Goal: Task Accomplishment & Management: Manage account settings

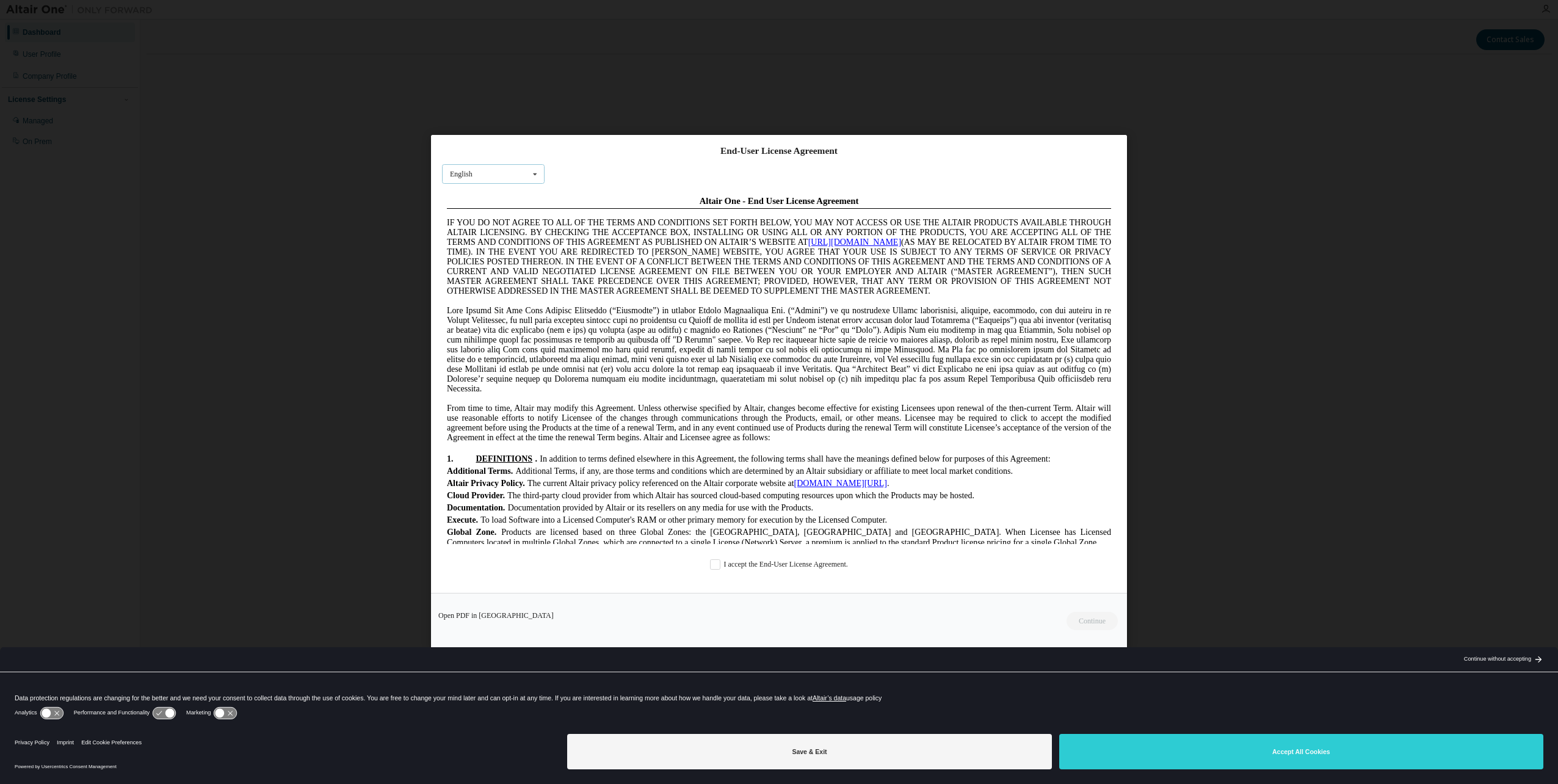
click at [529, 172] on icon at bounding box center [536, 174] width 16 height 18
drag, startPoint x: 470, startPoint y: 249, endPoint x: 35, endPoint y: 60, distance: 474.3
click at [470, 249] on span "German" at bounding box center [463, 252] width 23 height 9
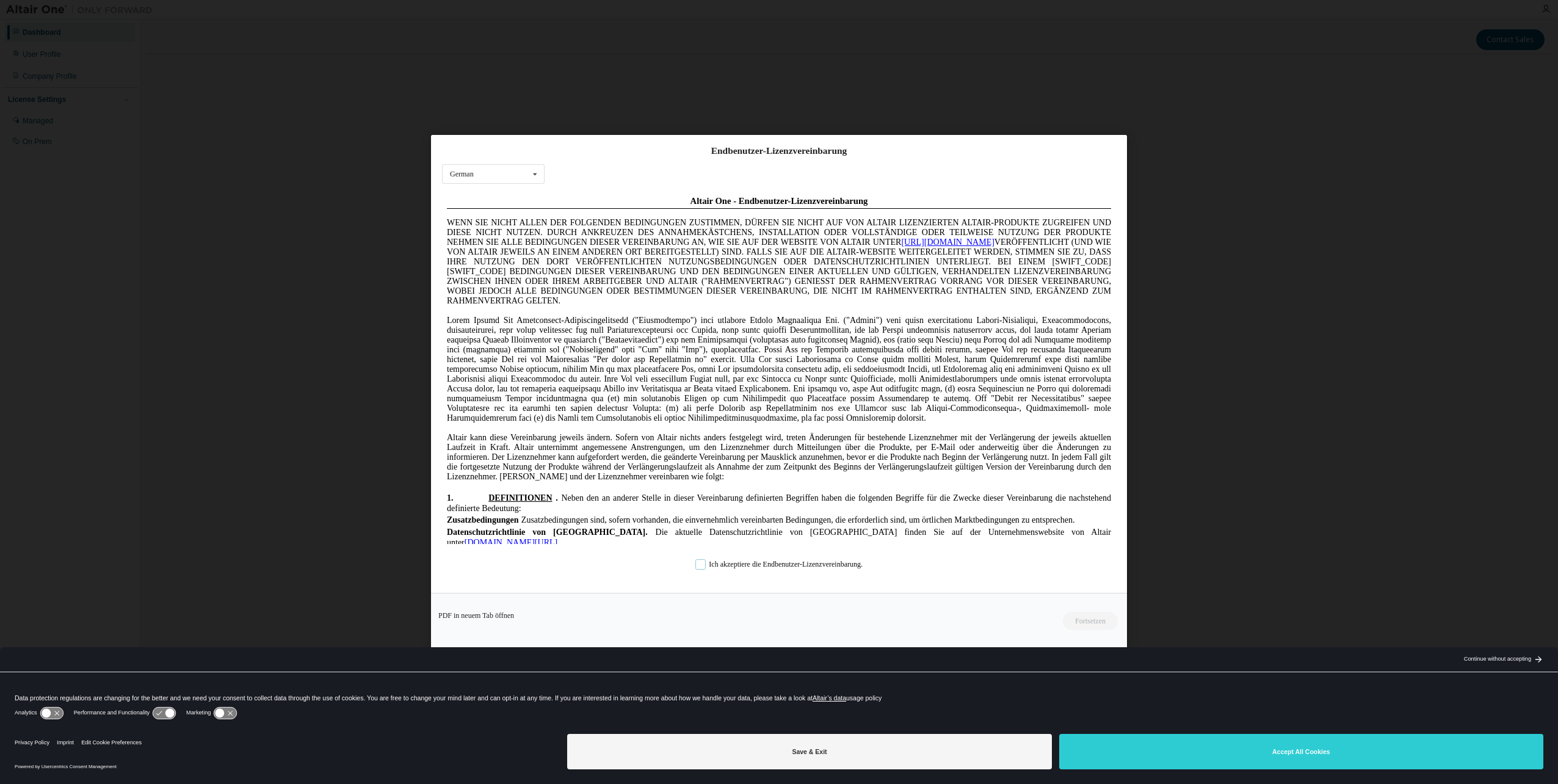
click at [701, 563] on label "Ich akzeptiere die Endbenutzer-Lizenzvereinbarung." at bounding box center [779, 564] width 167 height 11
click at [1090, 620] on button "Fortsetzen" at bounding box center [1090, 621] width 56 height 18
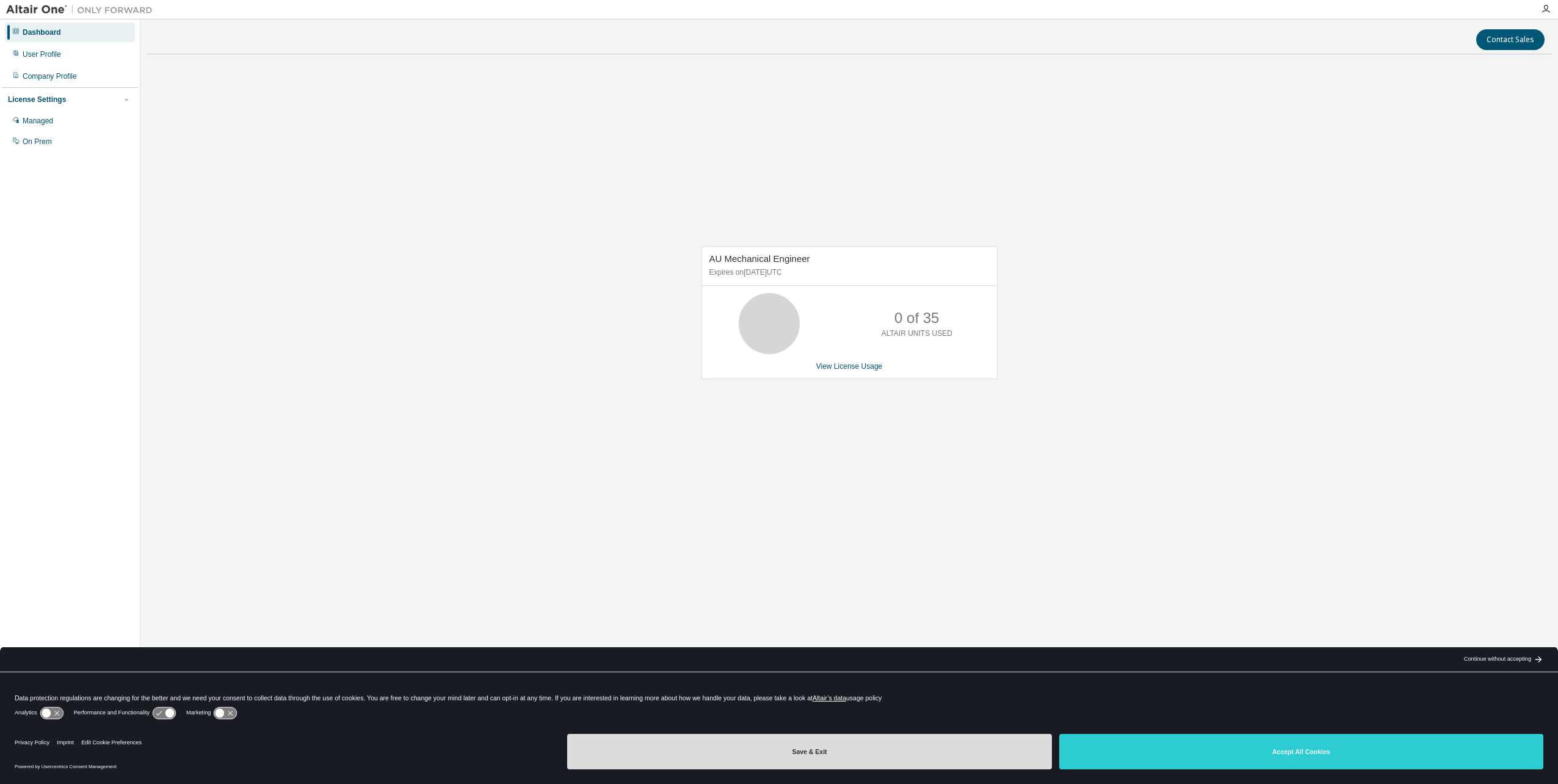
click at [824, 755] on button "Save & Exit" at bounding box center [810, 751] width 484 height 35
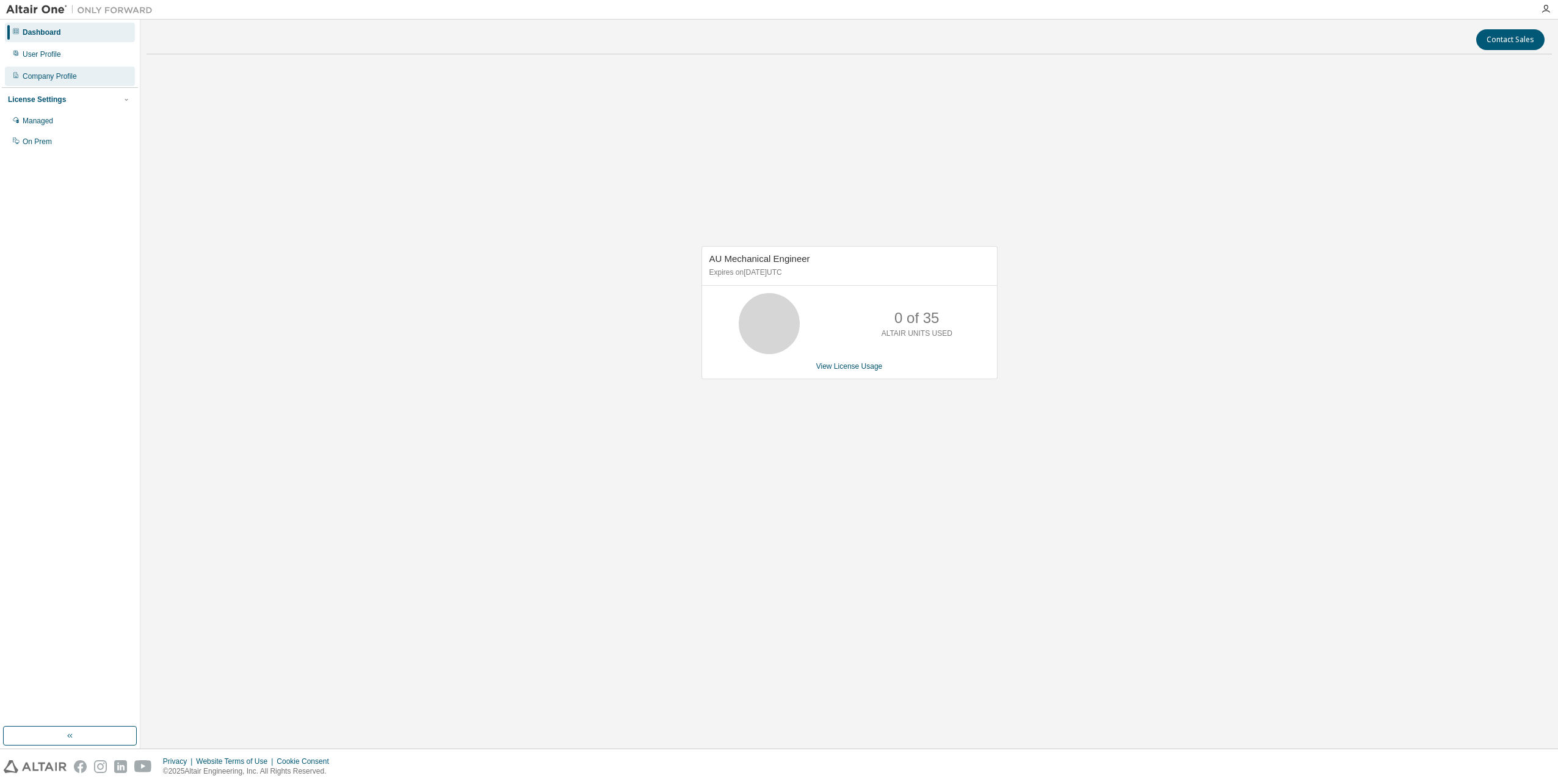
click at [45, 79] on div "Company Profile" at bounding box center [50, 76] width 54 height 10
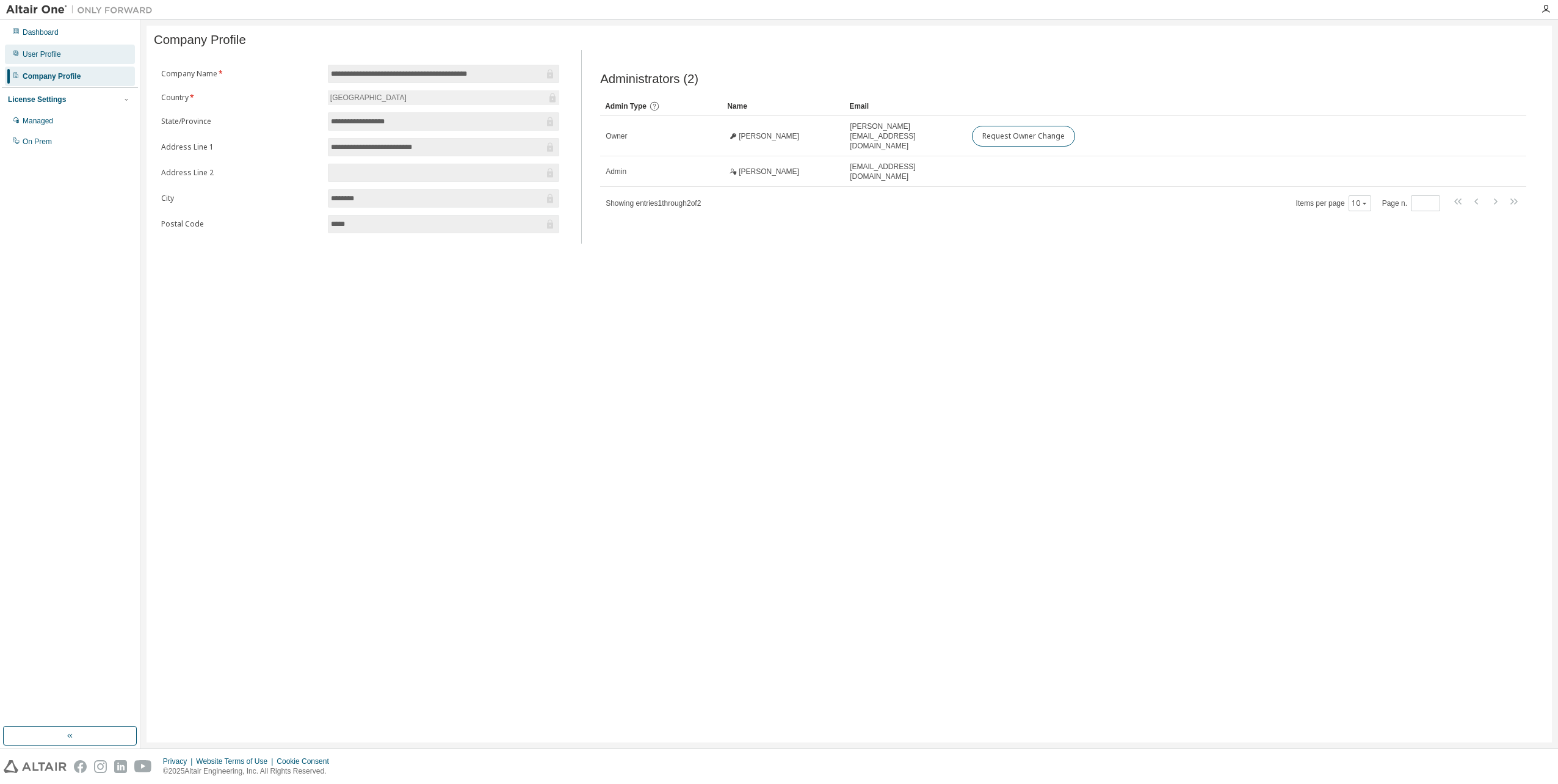
click at [47, 56] on div "User Profile" at bounding box center [42, 54] width 39 height 10
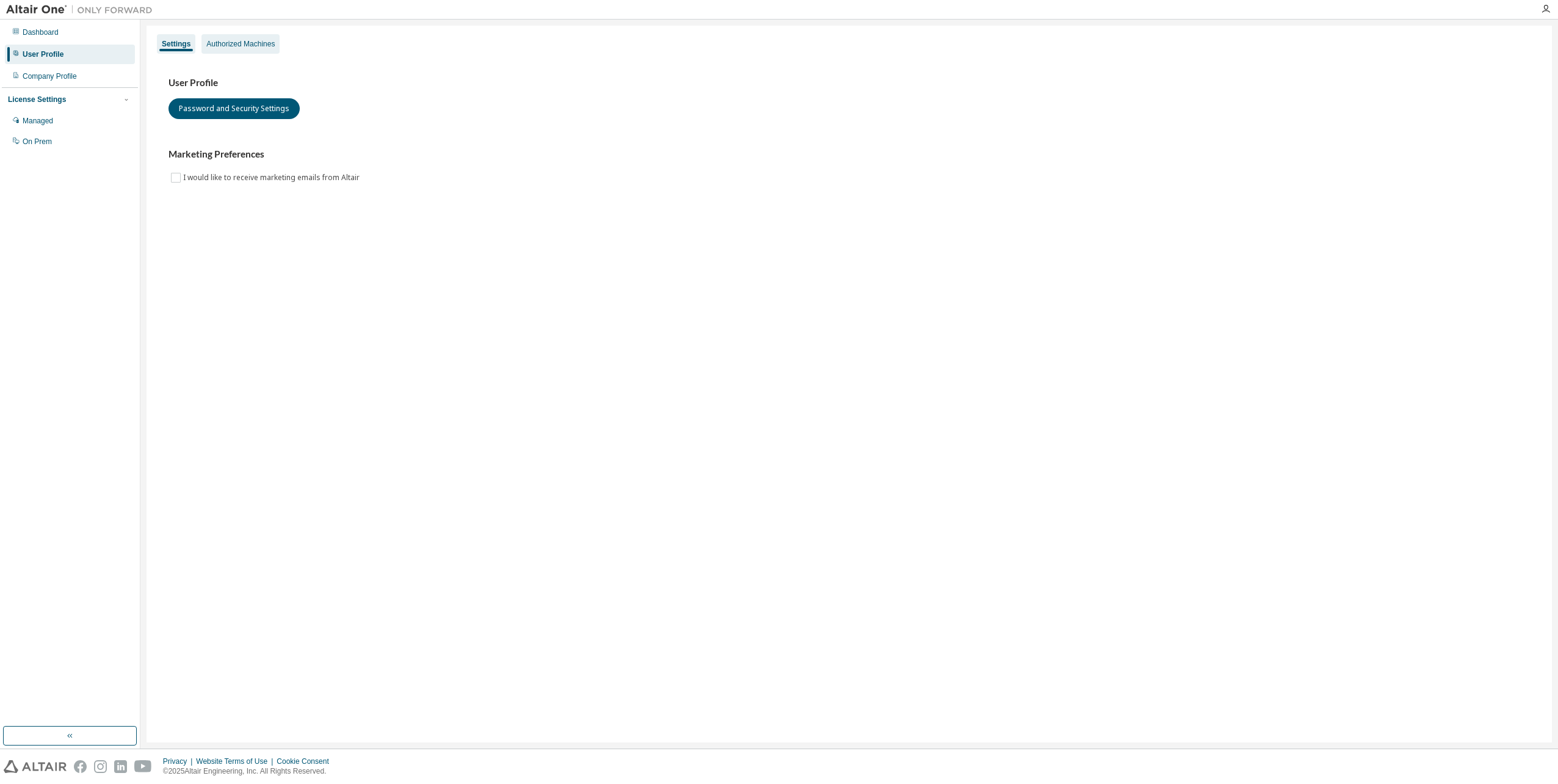
click at [236, 40] on div "Authorized Machines" at bounding box center [240, 44] width 68 height 10
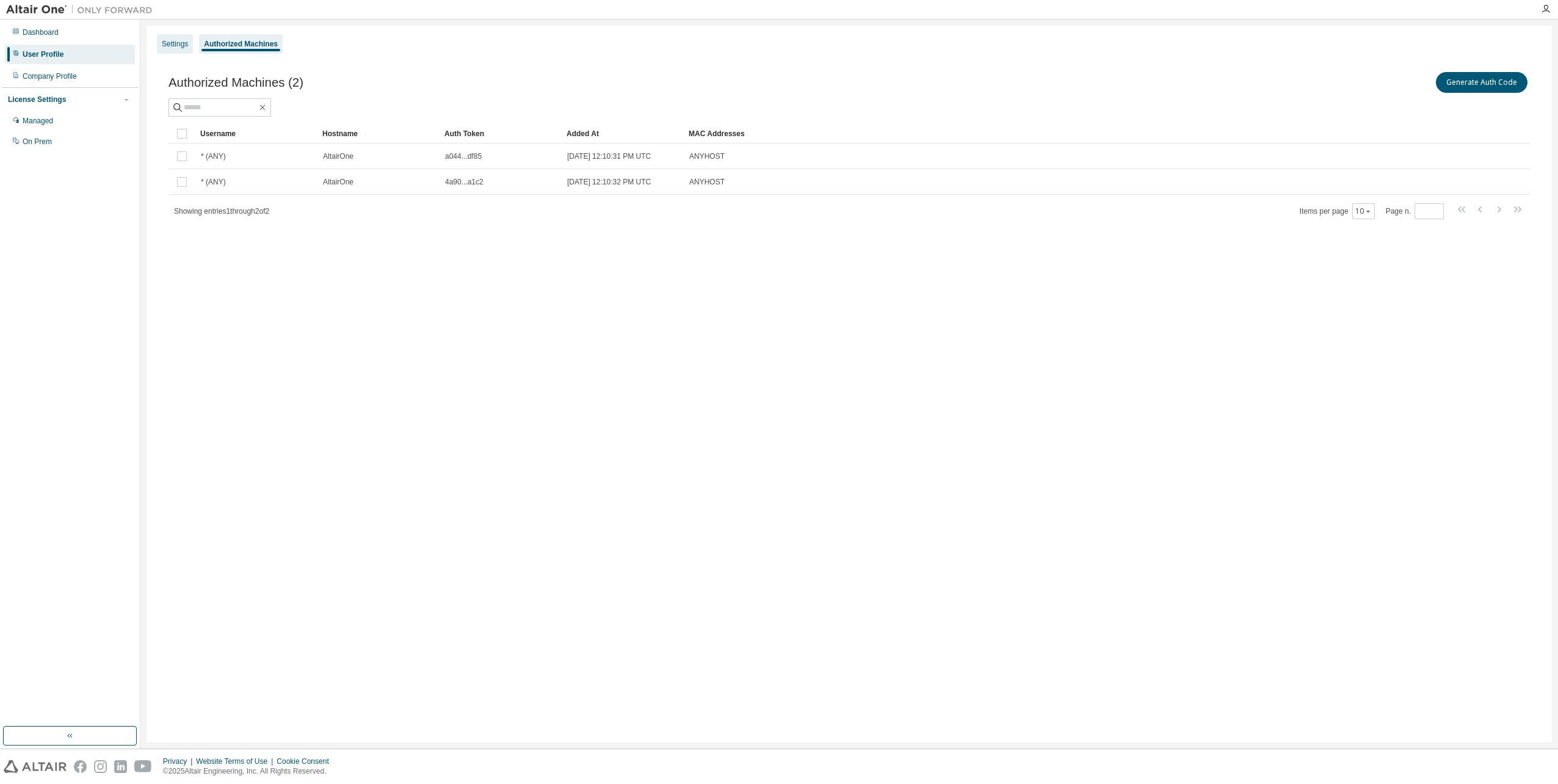
click at [174, 45] on div "Settings" at bounding box center [174, 44] width 26 height 10
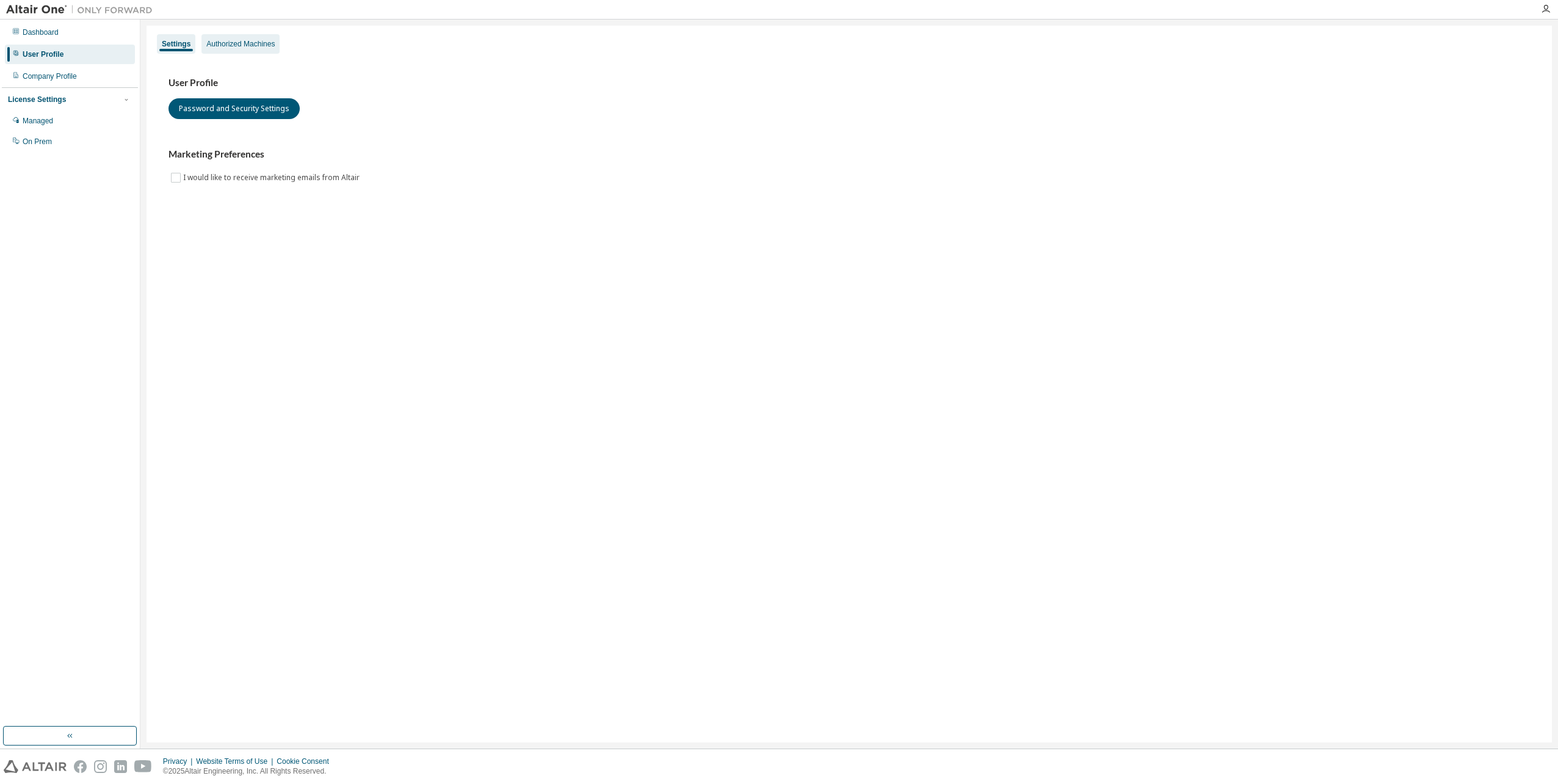
click at [233, 39] on div "Authorized Machines" at bounding box center [240, 44] width 68 height 10
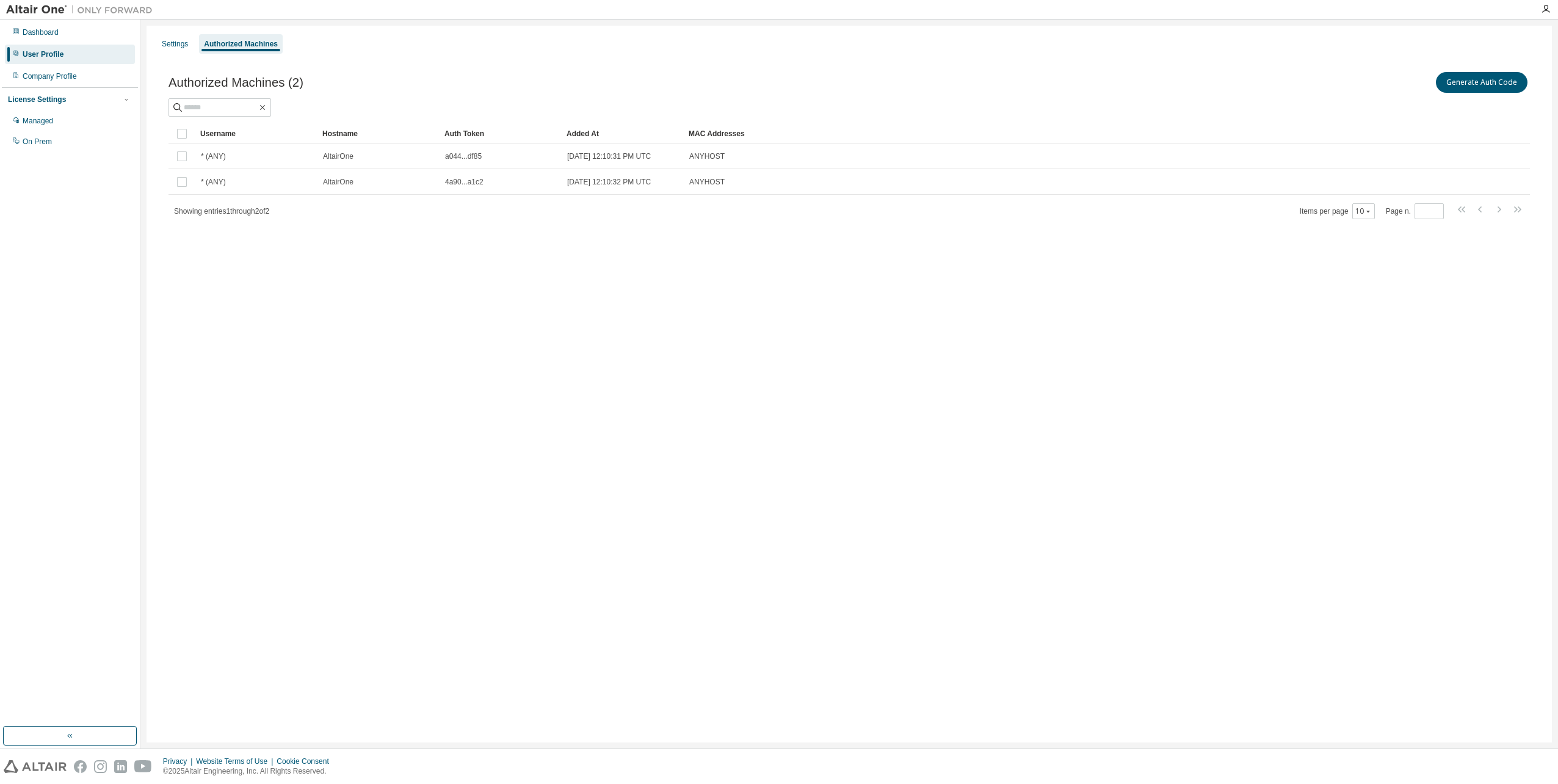
click at [63, 51] on div "User Profile" at bounding box center [70, 54] width 130 height 19
click at [45, 53] on div "User Profile" at bounding box center [43, 54] width 41 height 10
click at [54, 27] on div "Dashboard" at bounding box center [40, 32] width 36 height 10
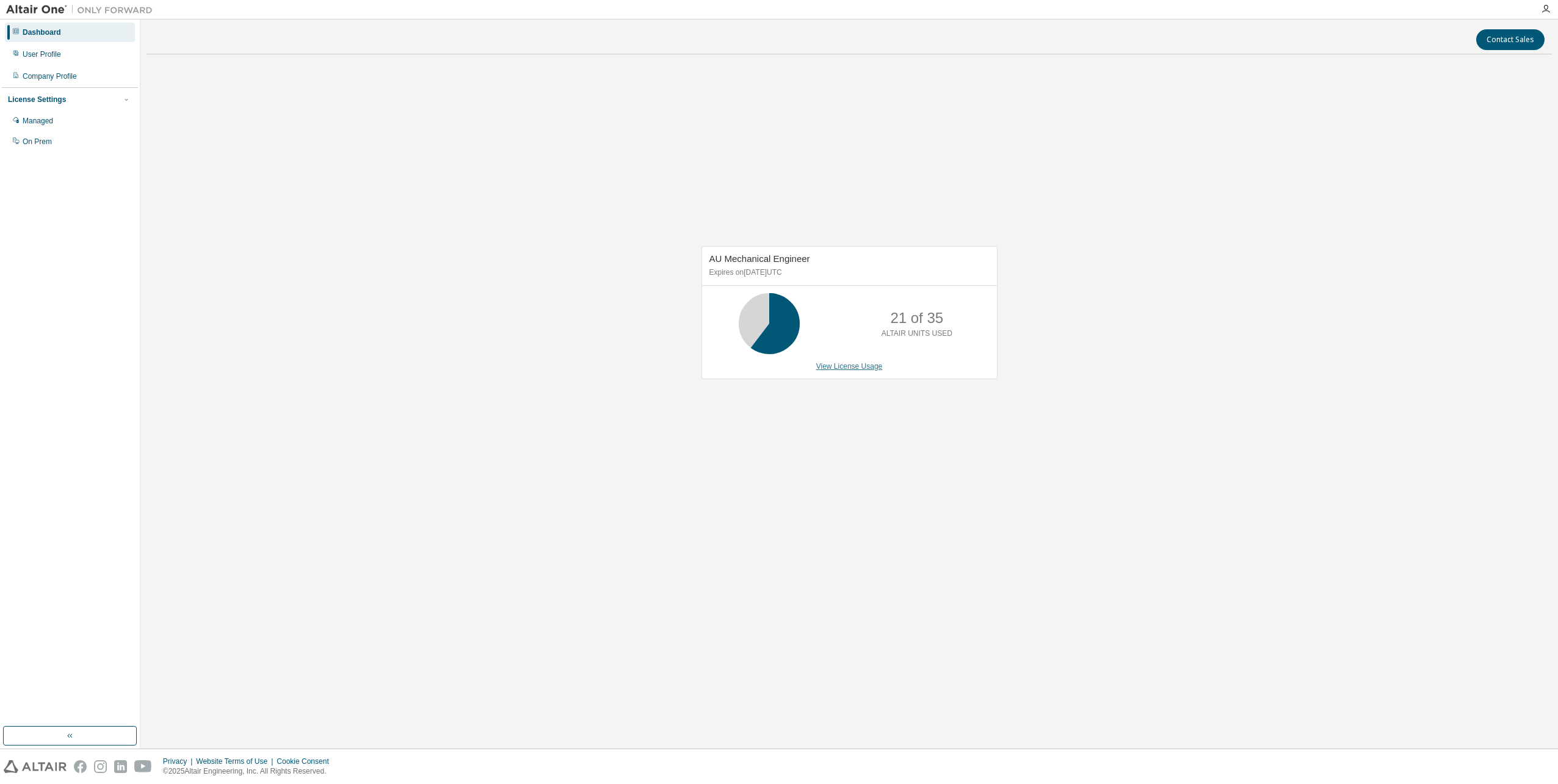
click at [845, 368] on link "View License Usage" at bounding box center [849, 365] width 66 height 9
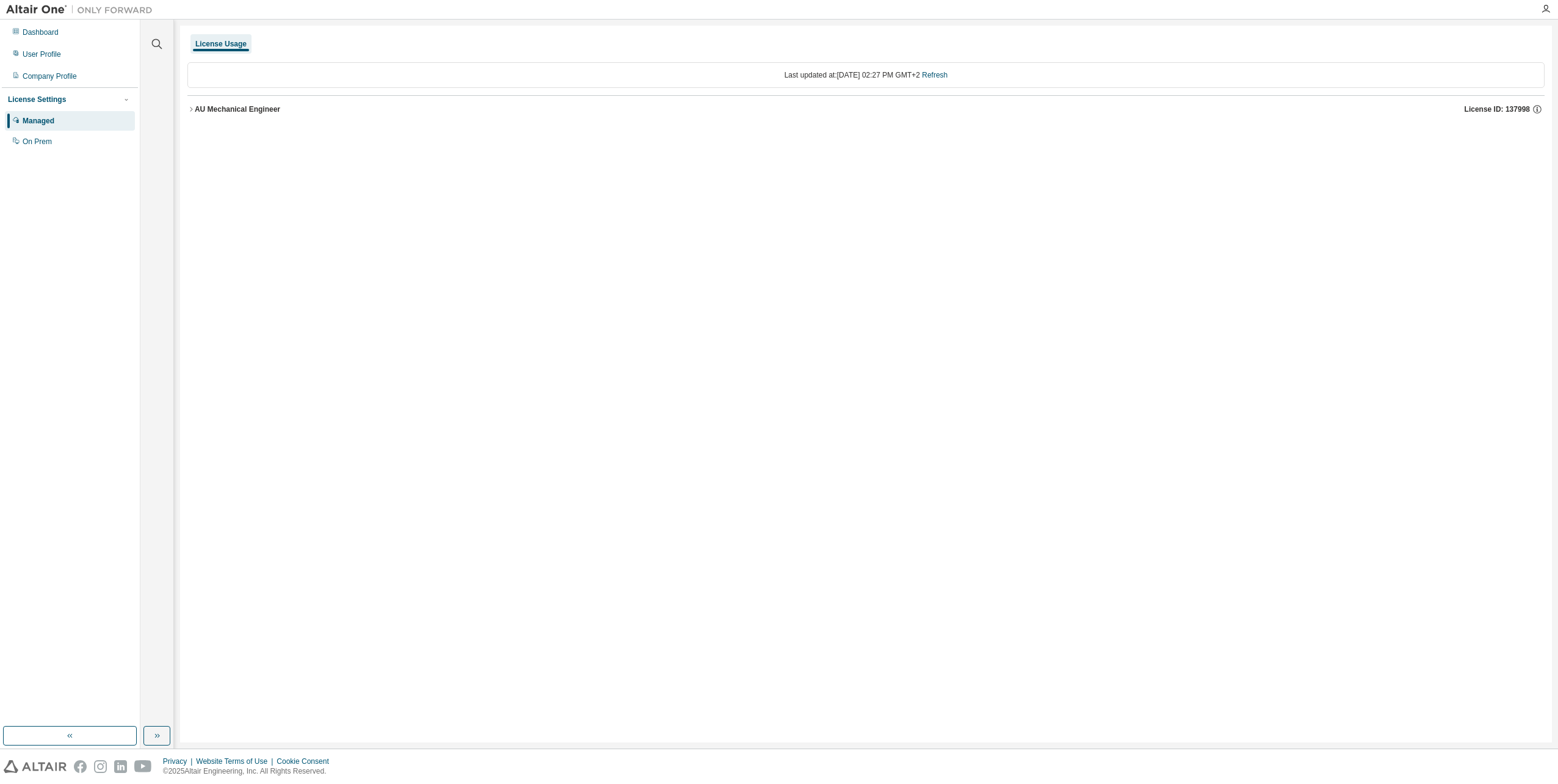
click at [191, 107] on icon "button" at bounding box center [191, 110] width 8 height 8
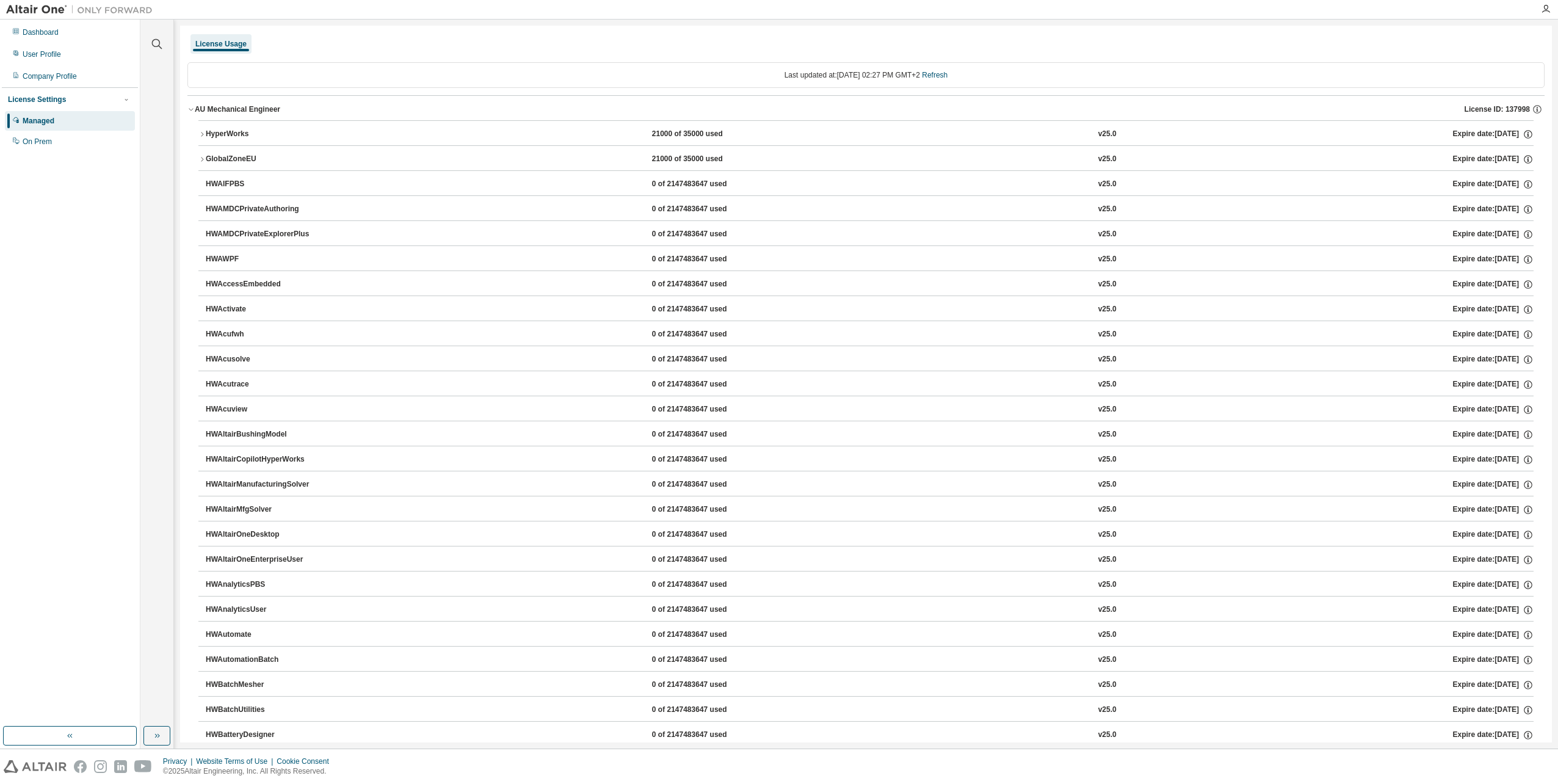
click at [198, 134] on icon "button" at bounding box center [202, 134] width 8 height 8
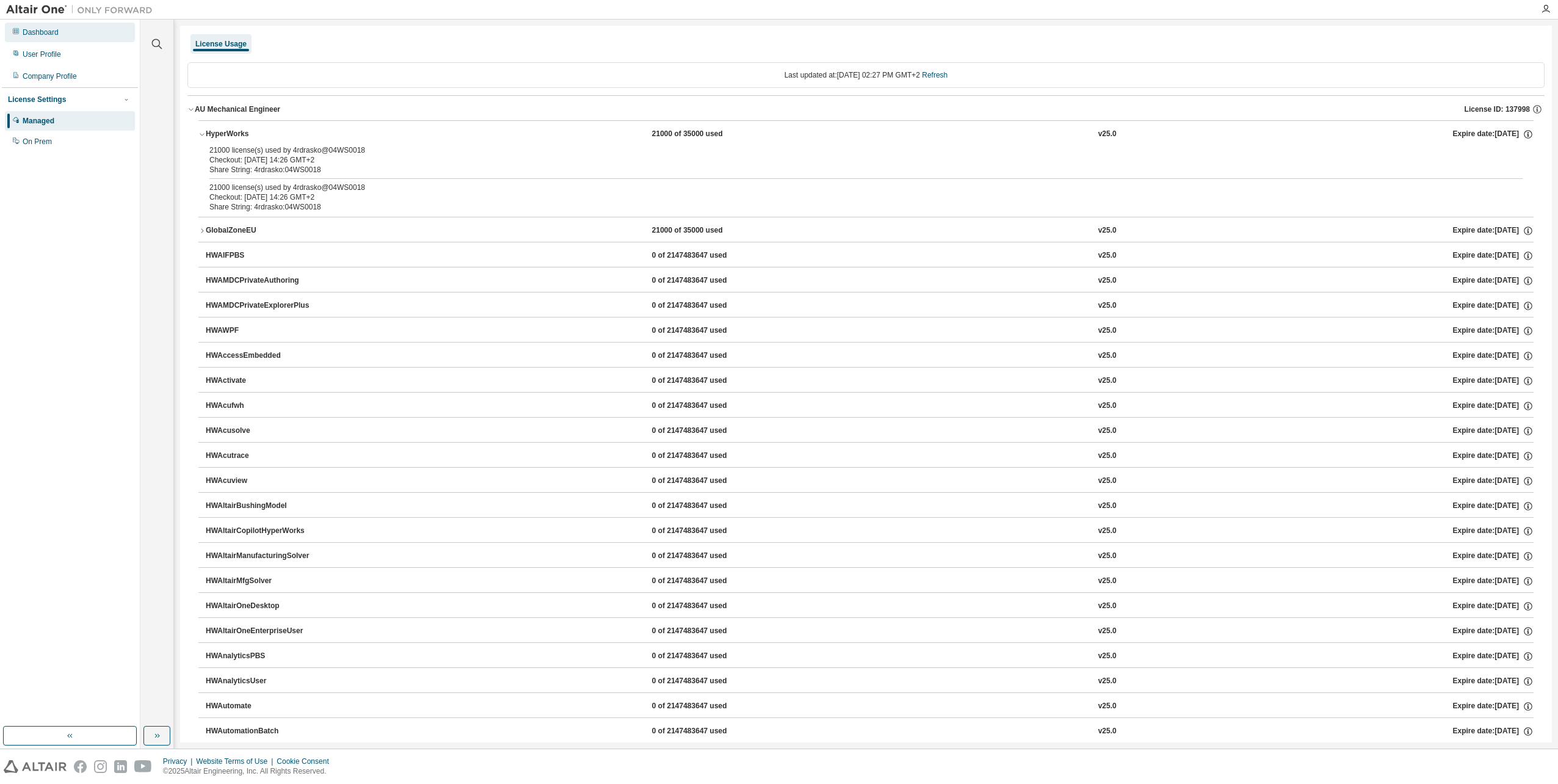
click at [44, 30] on div "Dashboard" at bounding box center [40, 32] width 36 height 10
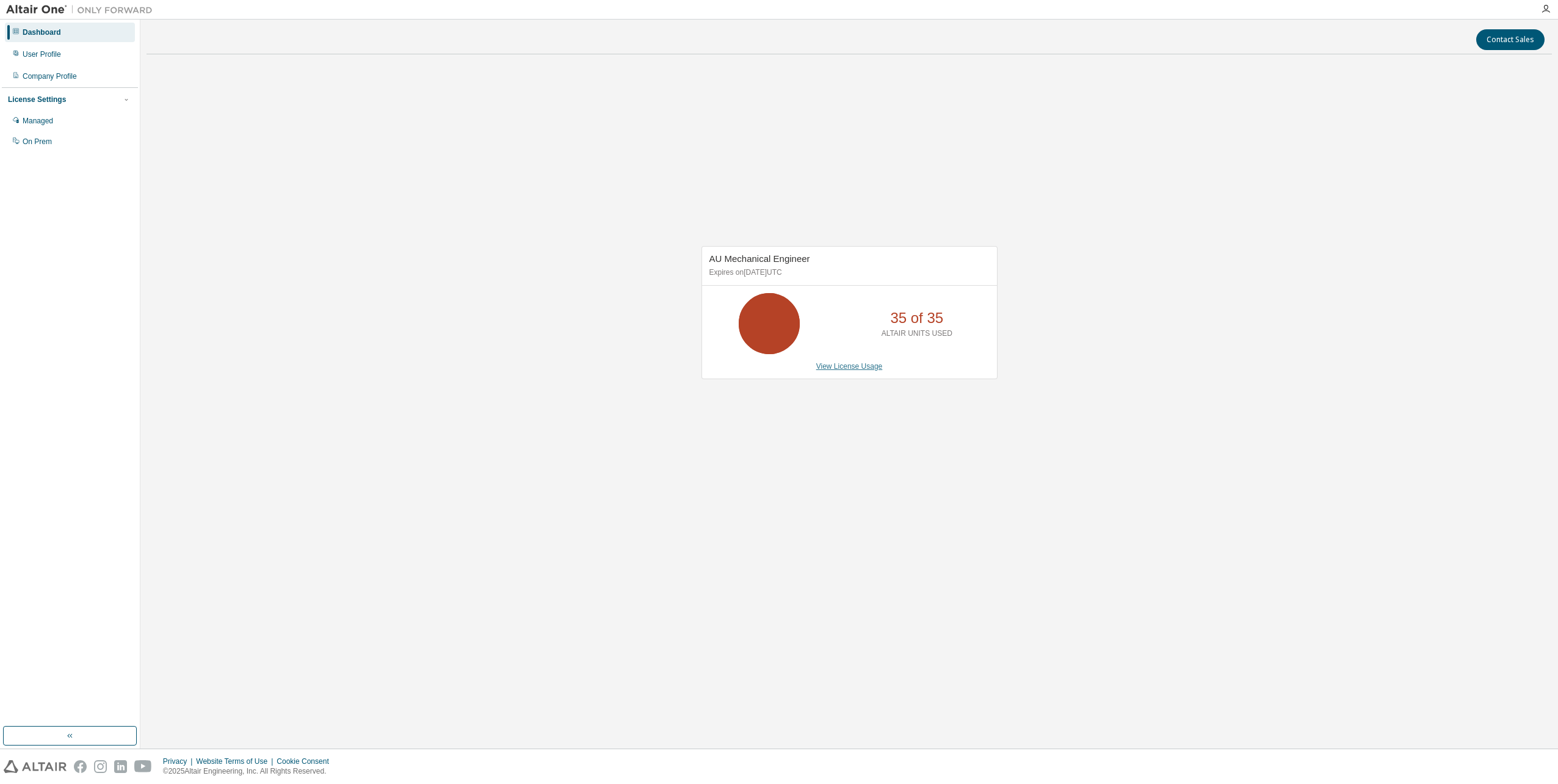
click at [840, 366] on link "View License Usage" at bounding box center [849, 365] width 66 height 9
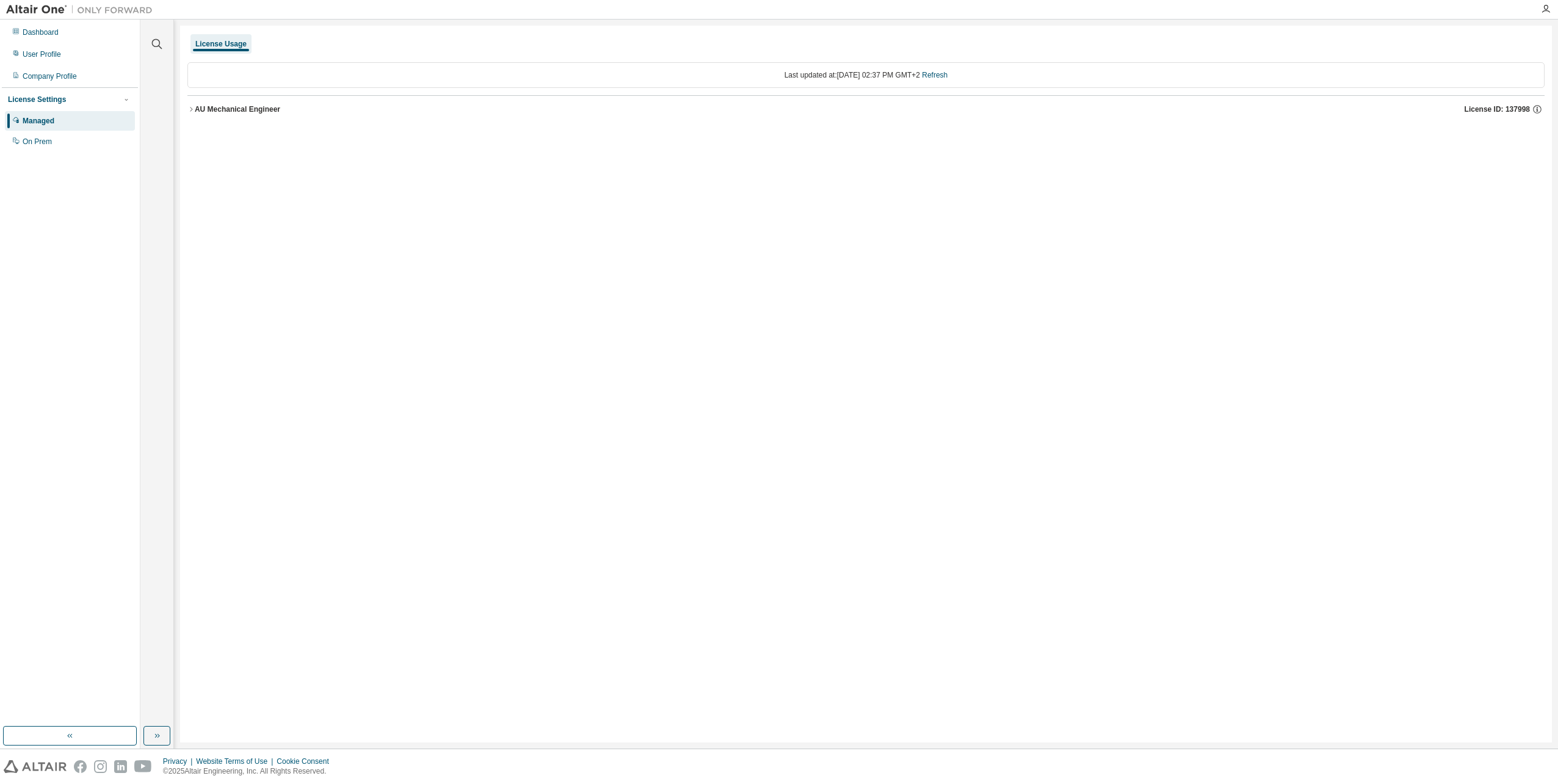
click at [190, 109] on icon "button" at bounding box center [191, 110] width 8 height 8
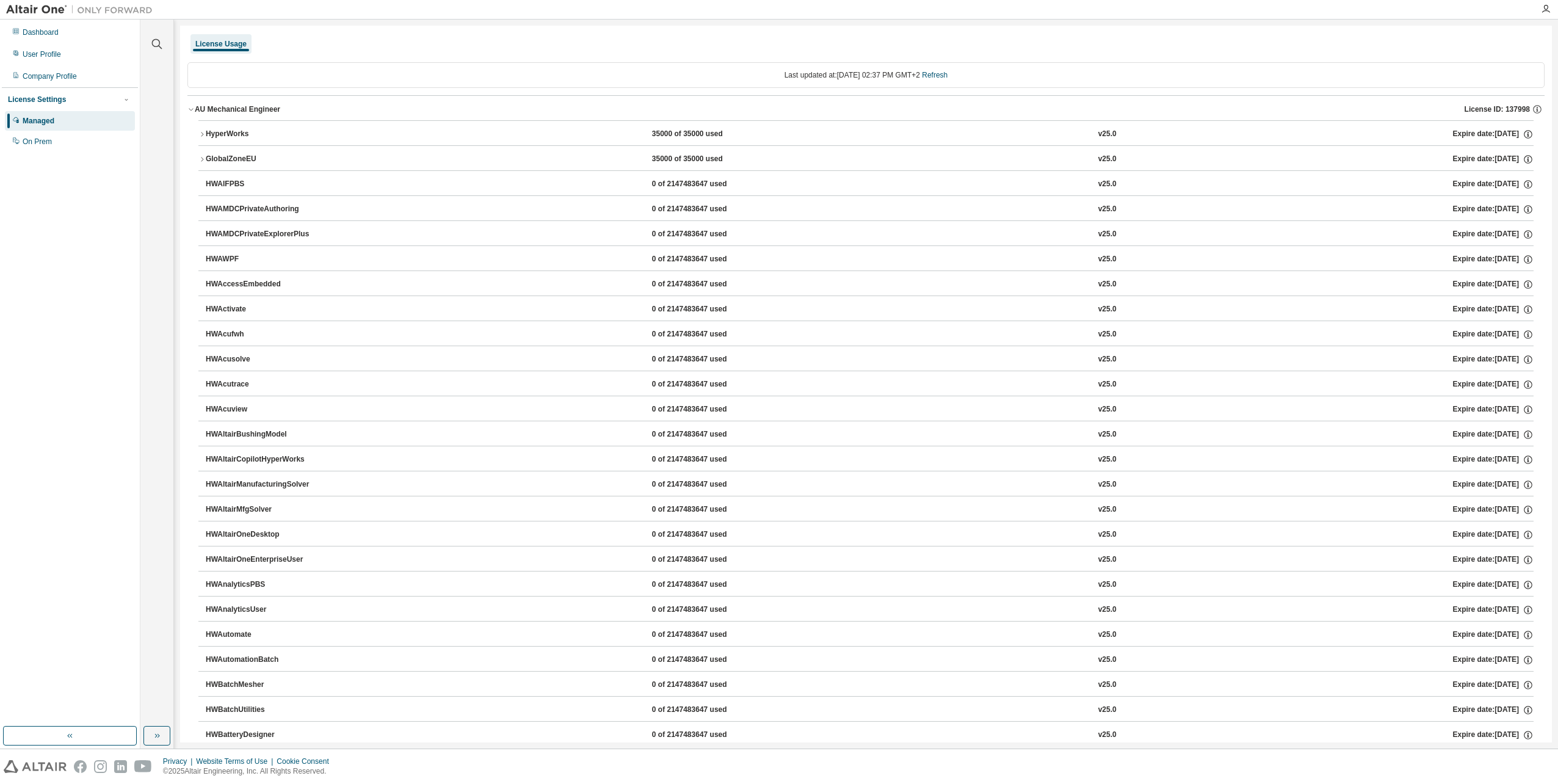
click at [205, 130] on icon "button" at bounding box center [202, 134] width 8 height 8
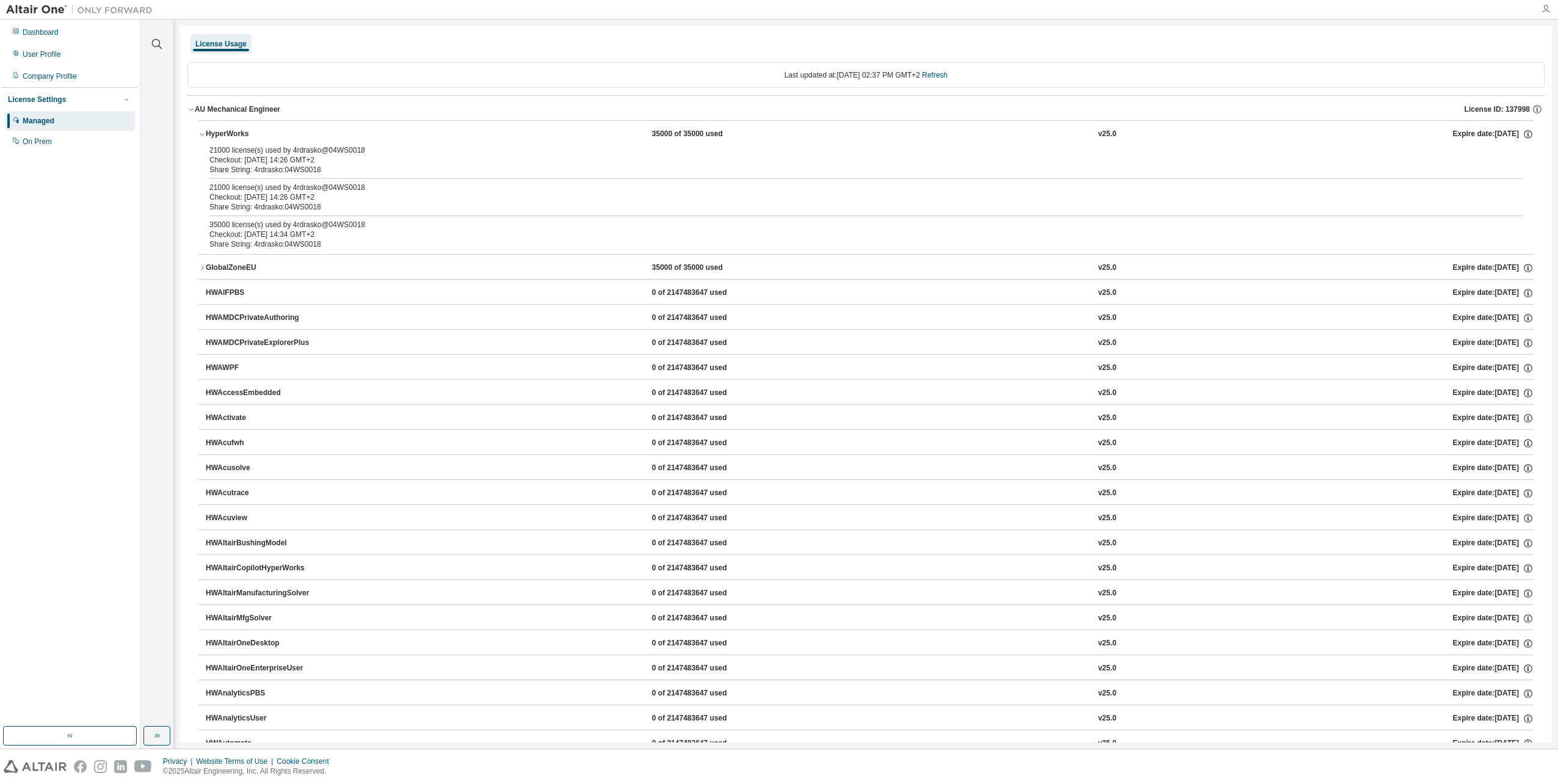
click at [1542, 10] on icon "button" at bounding box center [1545, 9] width 10 height 10
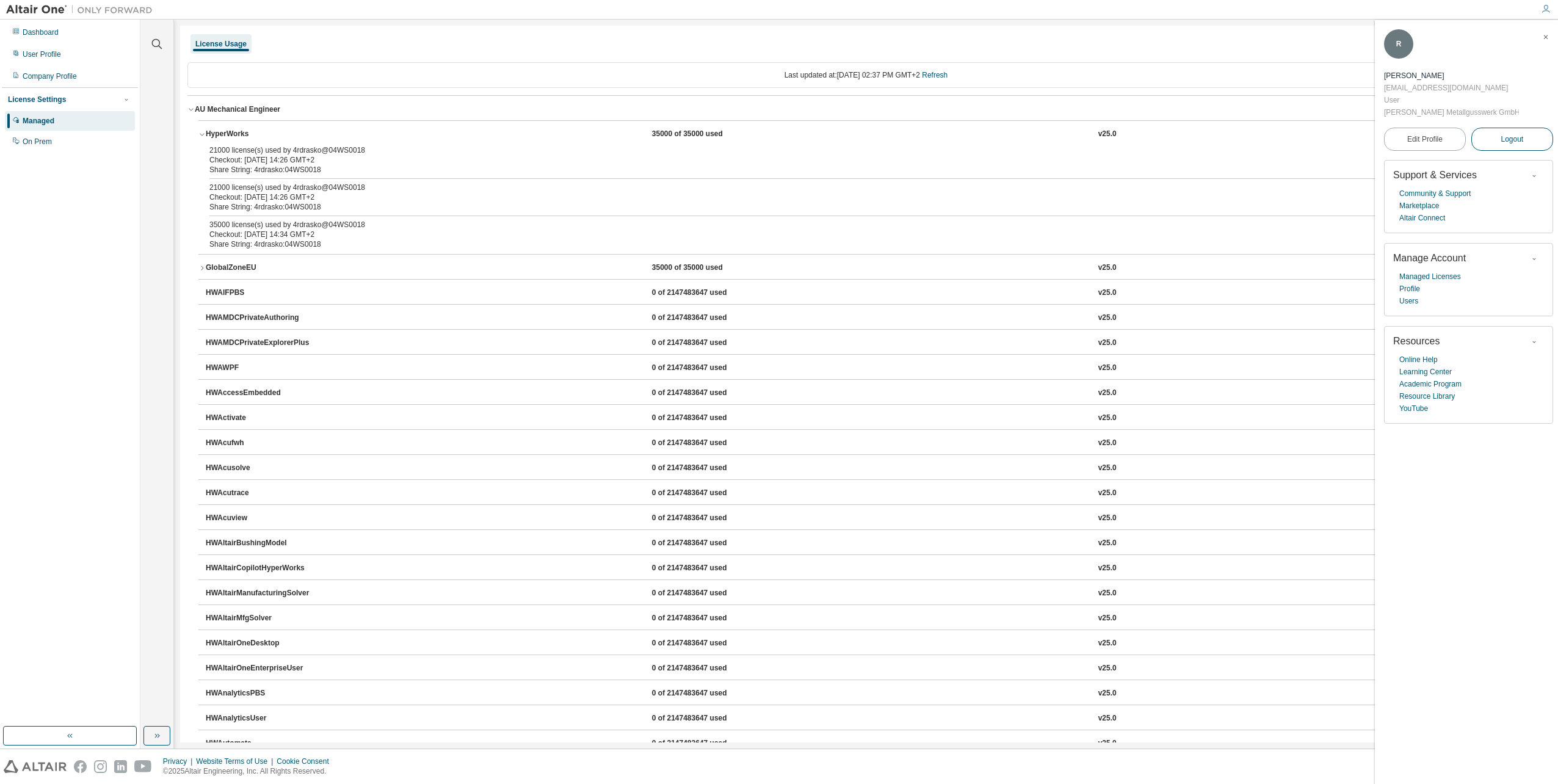
click at [1509, 142] on span "Logout" at bounding box center [1511, 139] width 22 height 13
